Goal: Register for event/course

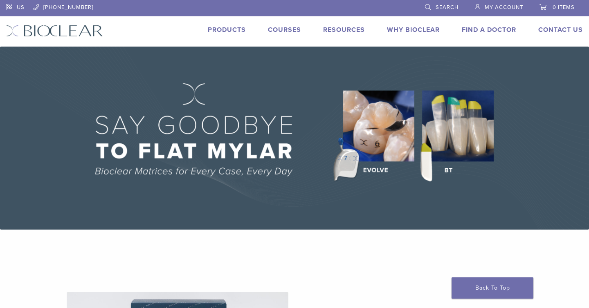
click at [284, 33] on link "Courses" at bounding box center [284, 30] width 33 height 8
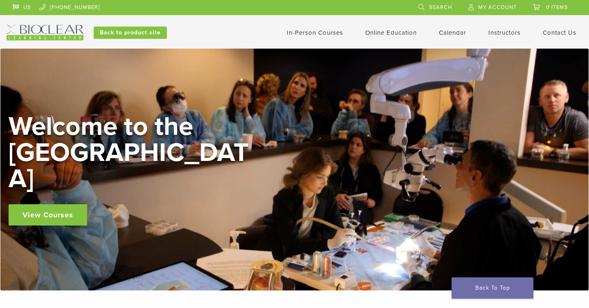
click at [324, 32] on link "In-Person Courses" at bounding box center [315, 32] width 56 height 7
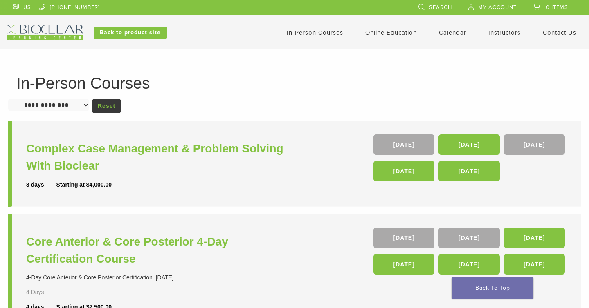
click at [73, 109] on select "**********" at bounding box center [48, 105] width 81 height 12
click at [78, 105] on select "**********" at bounding box center [48, 105] width 81 height 12
select select "**********"
click at [106, 105] on link "Reset" at bounding box center [106, 106] width 29 height 14
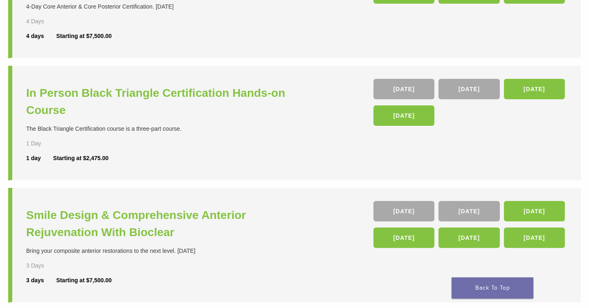
scroll to position [271, 0]
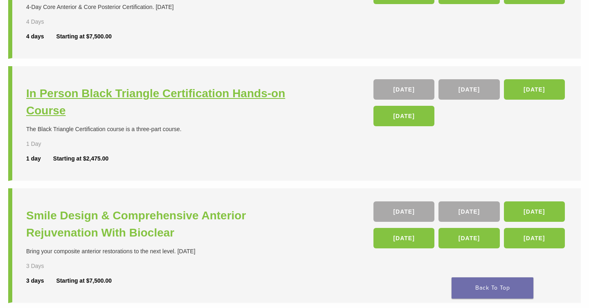
click at [220, 92] on h3 "In Person Black Triangle Certification Hands-on Course" at bounding box center [161, 102] width 270 height 34
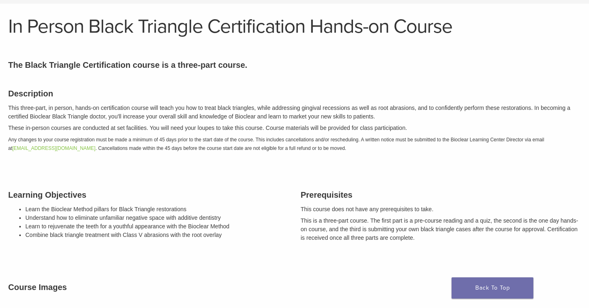
scroll to position [149, 0]
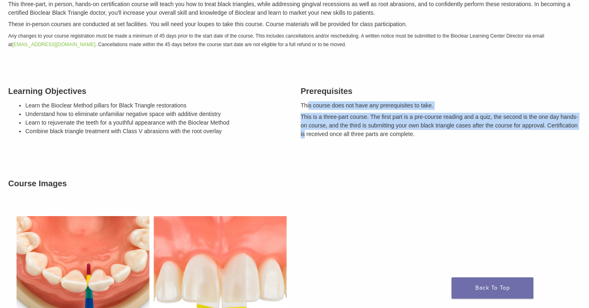
drag, startPoint x: 309, startPoint y: 107, endPoint x: 337, endPoint y: 134, distance: 39.3
click at [337, 134] on div "Prerequisites This course does not have any prerequisites to take. This is a th…" at bounding box center [440, 112] width 292 height 75
click at [337, 135] on p "This is a three-part course. The first part is a pre-course reading and a quiz,…" at bounding box center [441, 126] width 280 height 26
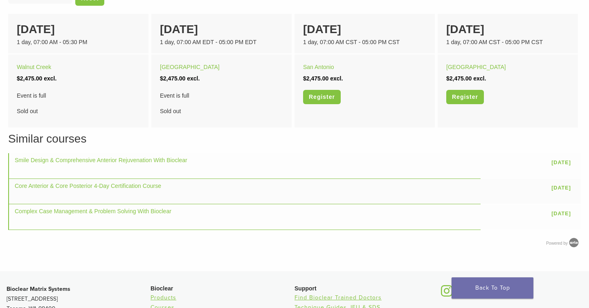
scroll to position [572, 0]
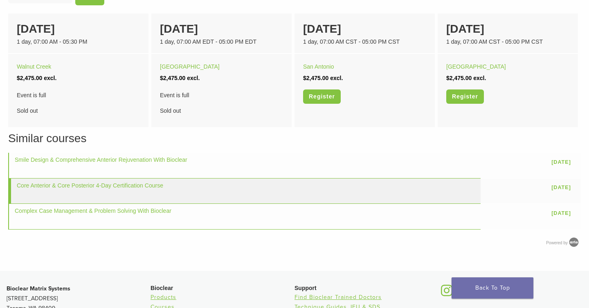
click at [119, 181] on td "Core Anterior & Core Posterior 4-Day Certification Course" at bounding box center [244, 191] width 472 height 25
click at [121, 185] on link "Core Anterior & Core Posterior 4-Day Certification Course" at bounding box center [90, 185] width 146 height 7
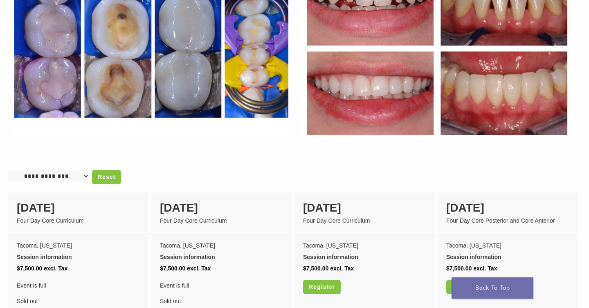
scroll to position [628, 0]
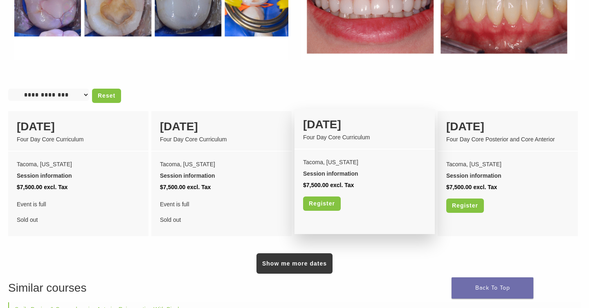
drag, startPoint x: 304, startPoint y: 117, endPoint x: 391, endPoint y: 120, distance: 86.7
click at [391, 120] on div "05 November" at bounding box center [364, 124] width 123 height 17
drag, startPoint x: 391, startPoint y: 120, endPoint x: 332, endPoint y: 123, distance: 59.4
click at [332, 123] on div "05 November" at bounding box center [364, 124] width 123 height 17
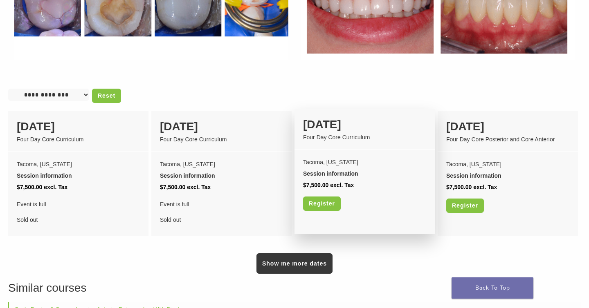
click at [332, 123] on div "05 November" at bounding box center [364, 124] width 123 height 17
drag, startPoint x: 305, startPoint y: 115, endPoint x: 367, endPoint y: 113, distance: 61.4
click at [367, 116] on div "05 November" at bounding box center [364, 124] width 123 height 17
click at [370, 116] on div "05 November" at bounding box center [364, 124] width 123 height 17
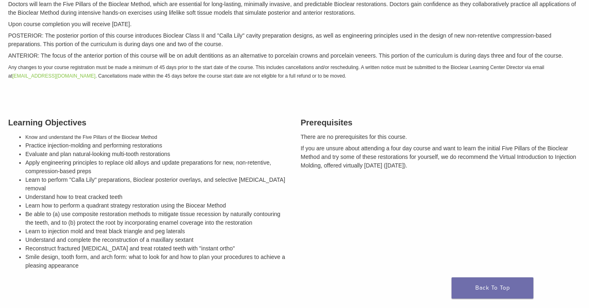
scroll to position [583, 0]
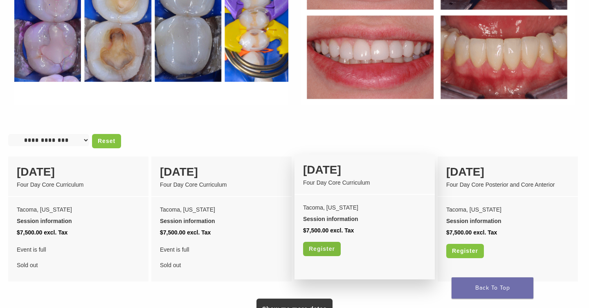
click at [330, 242] on link "Register" at bounding box center [322, 249] width 38 height 14
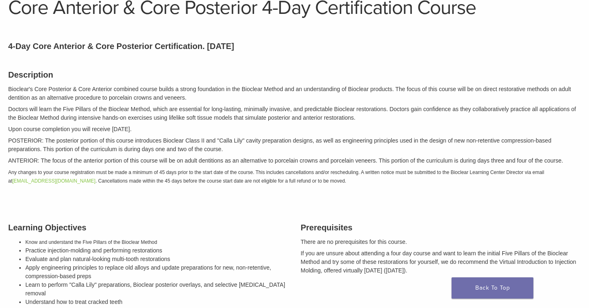
scroll to position [0, 0]
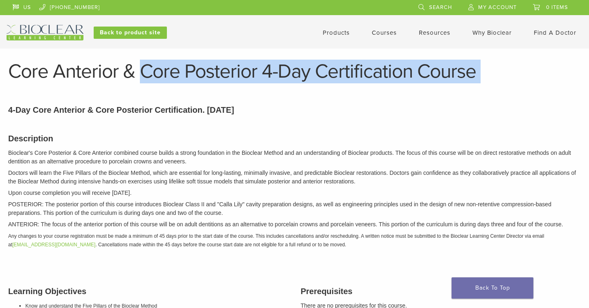
drag, startPoint x: 146, startPoint y: 72, endPoint x: 331, endPoint y: 85, distance: 184.9
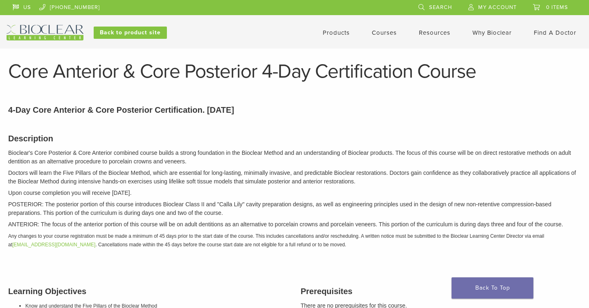
click at [373, 184] on p "Doctors will learn the Five Pillars of the Bioclear Method, which are essential…" at bounding box center [294, 177] width 572 height 17
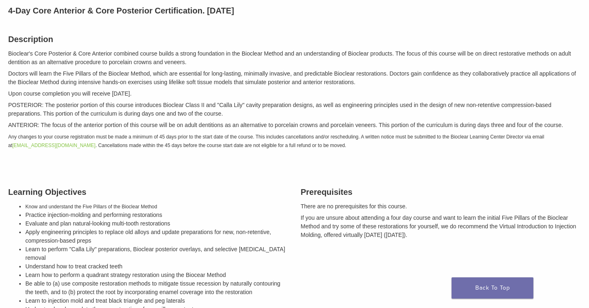
scroll to position [117, 0]
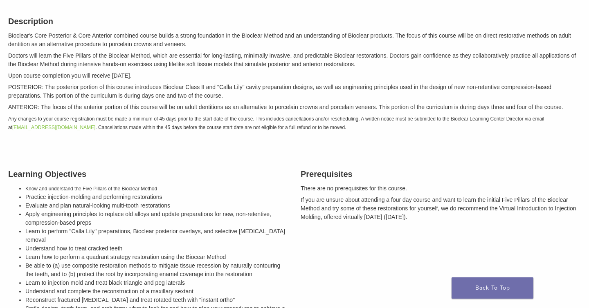
drag, startPoint x: 299, startPoint y: 188, endPoint x: 408, endPoint y: 218, distance: 113.3
click at [409, 218] on div "Prerequisites There are no prerequisites for this course. If you are unsure abo…" at bounding box center [440, 247] width 292 height 178
click at [408, 218] on p "If you are unsure about attending a four day course and want to learn the initi…" at bounding box center [441, 209] width 280 height 26
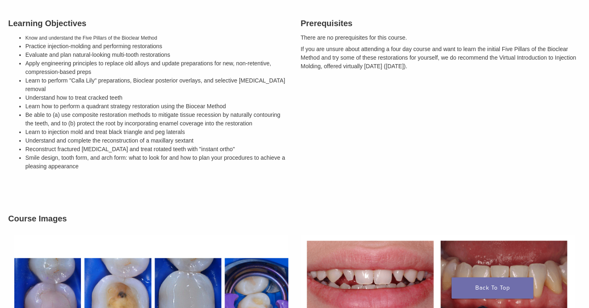
scroll to position [216, 0]
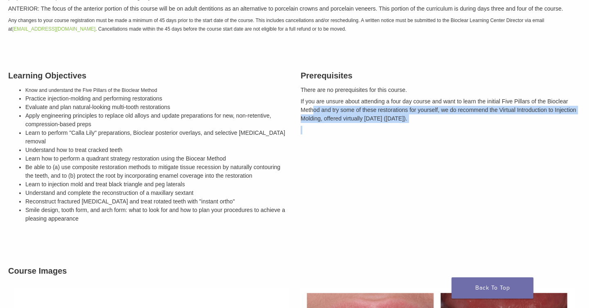
drag, startPoint x: 315, startPoint y: 110, endPoint x: 325, endPoint y: 127, distance: 19.8
click at [325, 127] on div "Prerequisites There are no prerequisites for this course. If you are unsure abo…" at bounding box center [440, 148] width 292 height 178
click at [325, 127] on p at bounding box center [441, 130] width 280 height 9
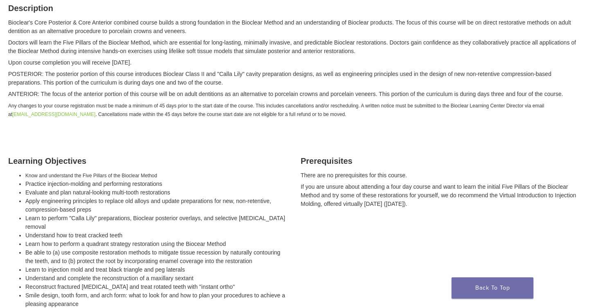
scroll to position [0, 0]
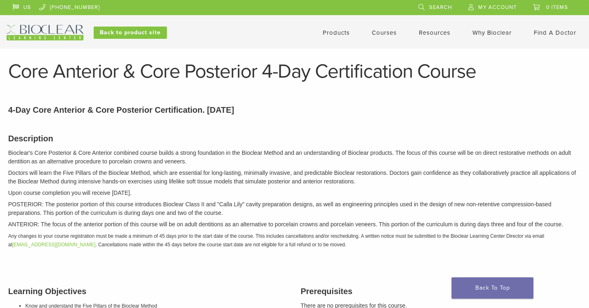
click at [341, 34] on link "Products" at bounding box center [336, 32] width 27 height 7
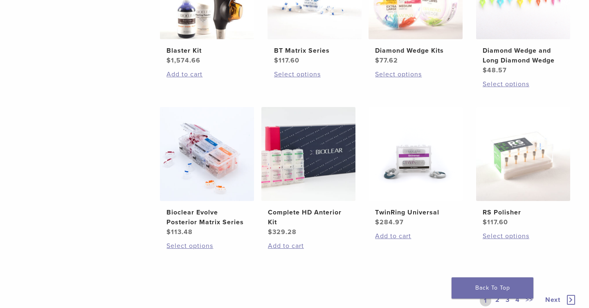
scroll to position [685, 0]
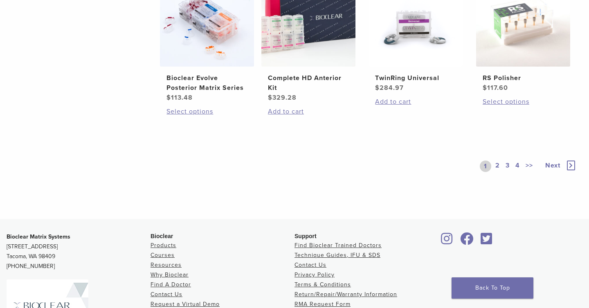
click at [496, 165] on link "2" at bounding box center [498, 166] width 8 height 11
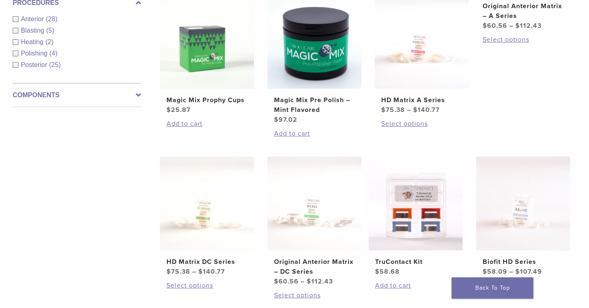
scroll to position [337, 0]
